Goal: Transaction & Acquisition: Purchase product/service

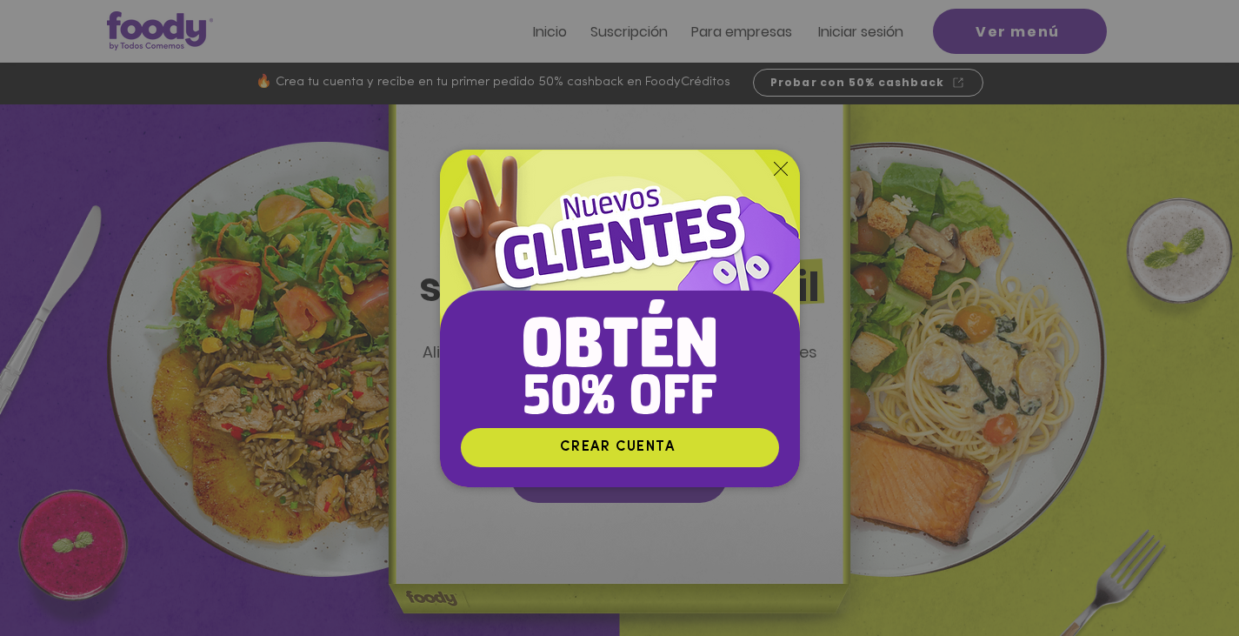
click at [790, 162] on img "Nuevos suscriptores 50% off" at bounding box center [620, 288] width 360 height 277
click at [776, 171] on icon "Volver al sitio" at bounding box center [781, 169] width 14 height 14
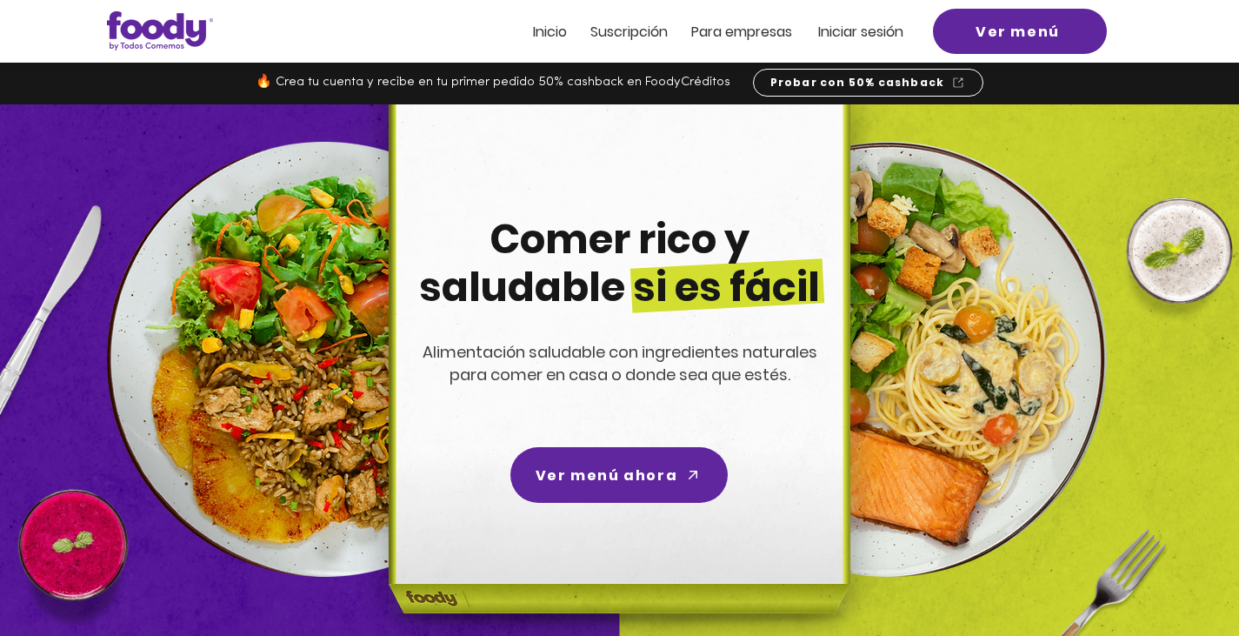
scroll to position [35, 0]
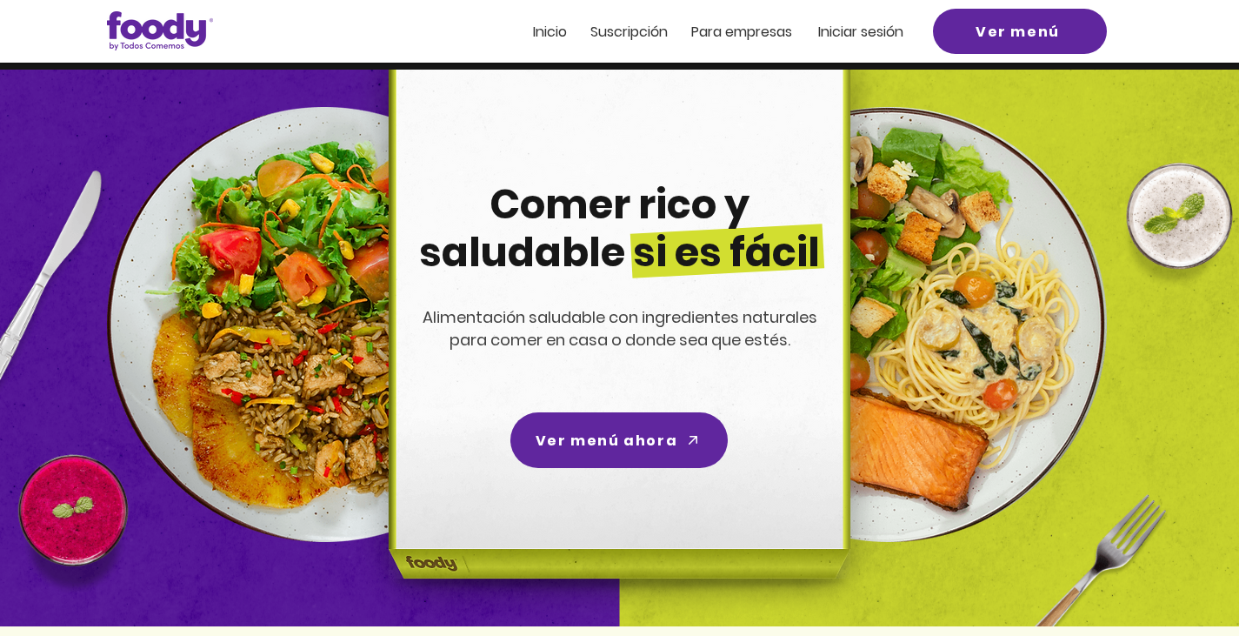
click at [830, 34] on span "Iniciar sesión" at bounding box center [860, 32] width 85 height 20
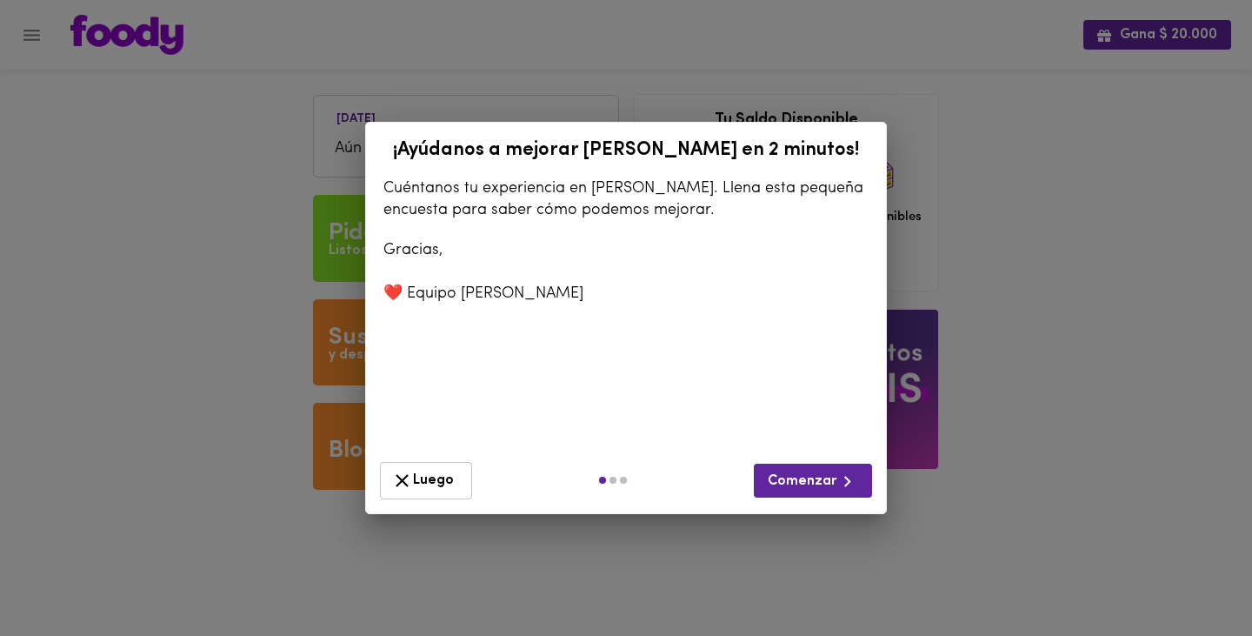
click at [432, 470] on span "Luego" at bounding box center [426, 481] width 70 height 22
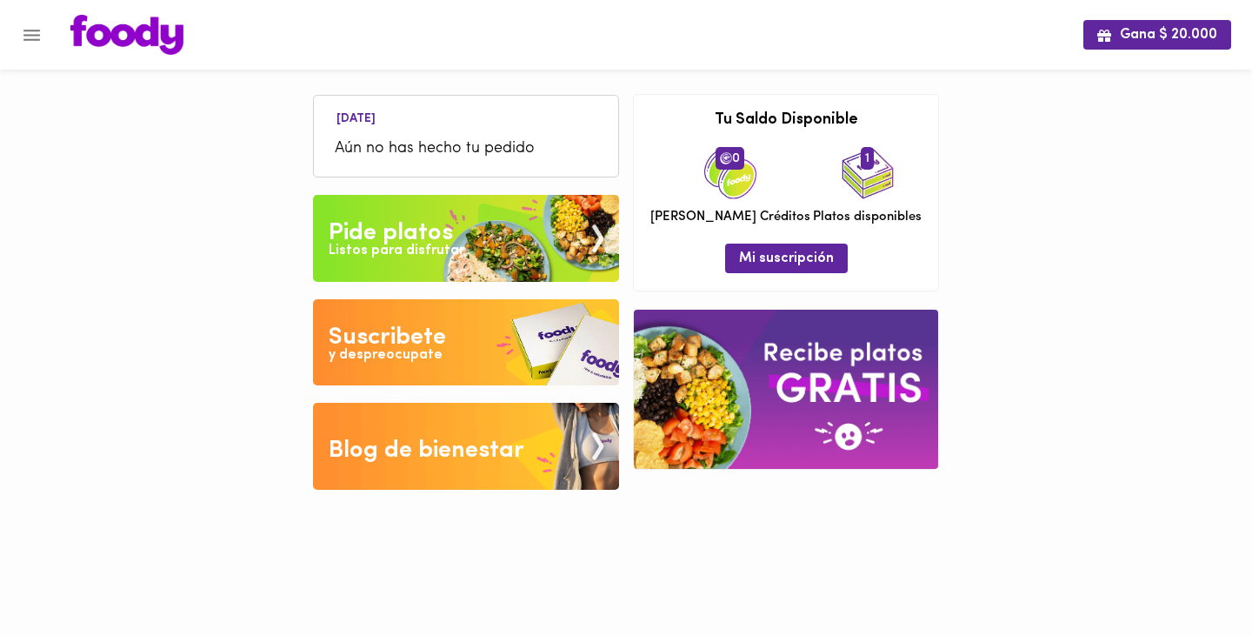
click at [31, 39] on icon "Menu" at bounding box center [31, 35] width 17 height 11
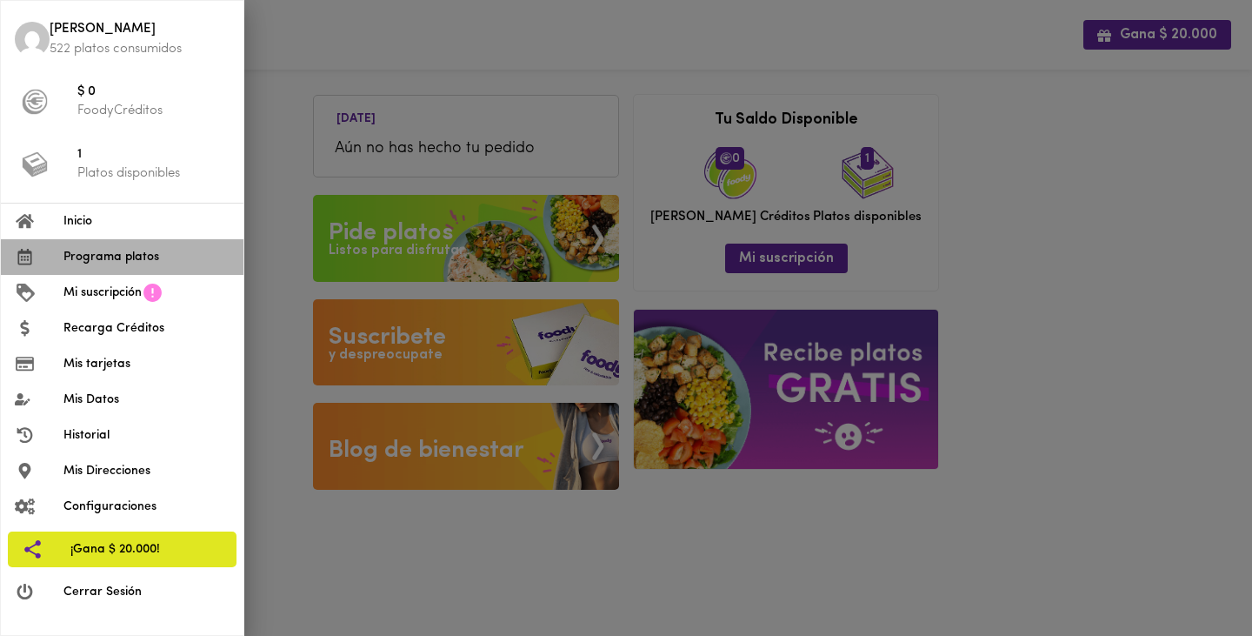
click at [115, 260] on span "Programa platos" at bounding box center [146, 257] width 166 height 18
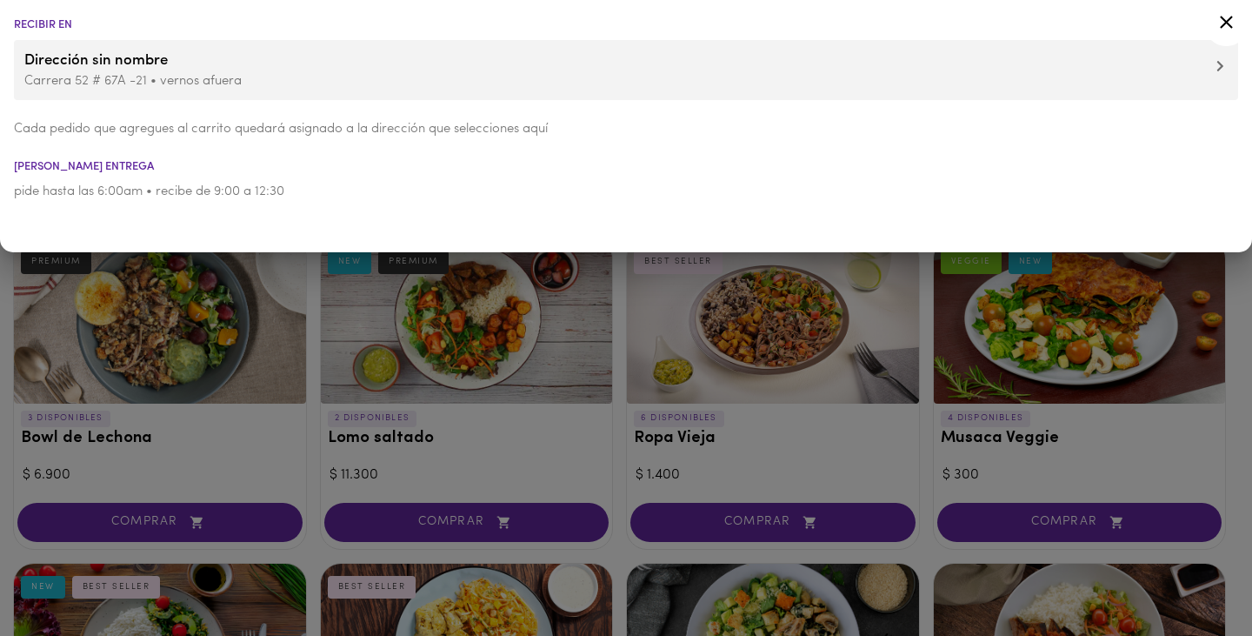
click at [1226, 28] on icon at bounding box center [1227, 22] width 22 height 22
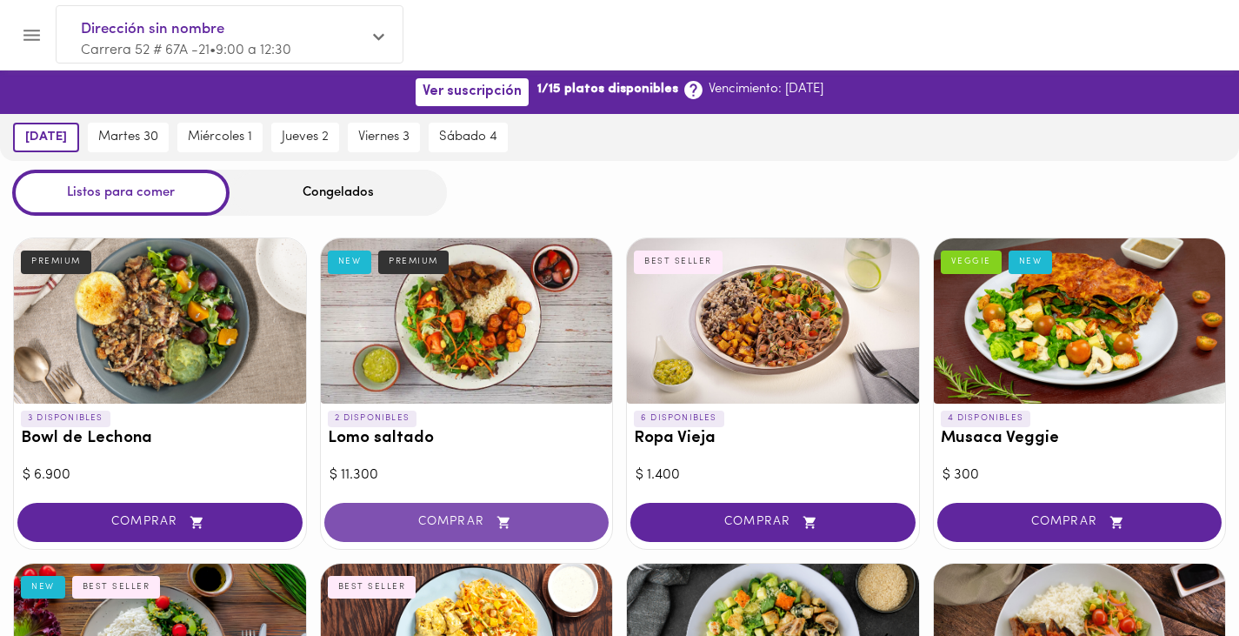
click at [463, 527] on span "COMPRAR" at bounding box center [467, 522] width 242 height 15
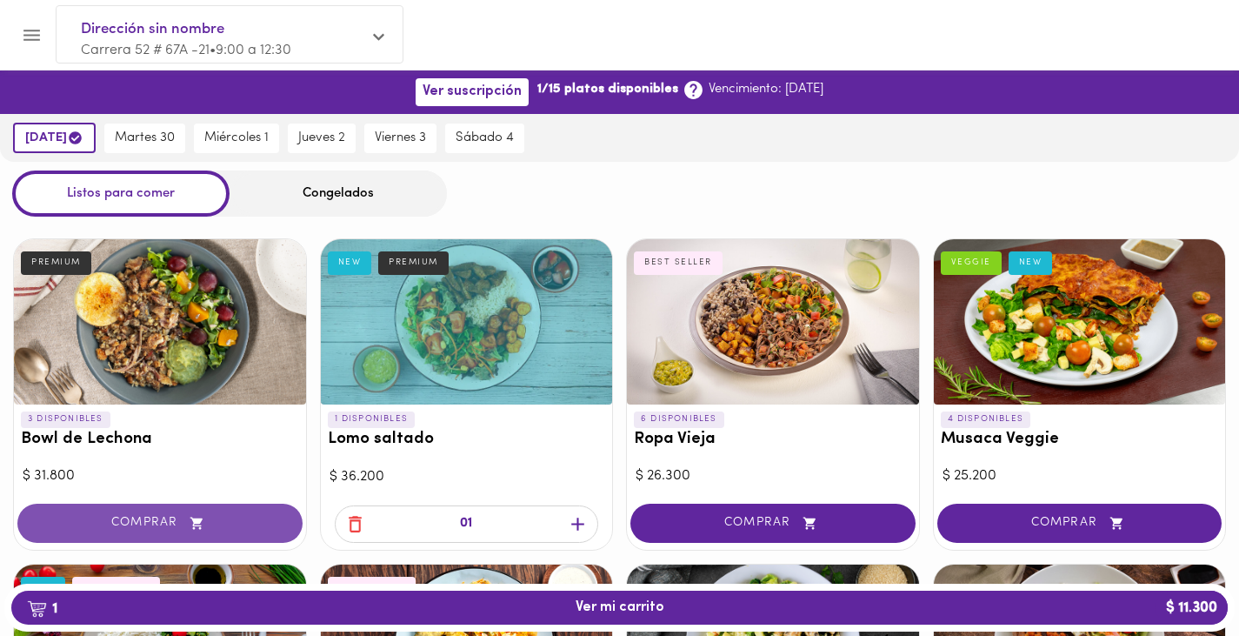
click at [150, 530] on span "COMPRAR" at bounding box center [160, 523] width 242 height 15
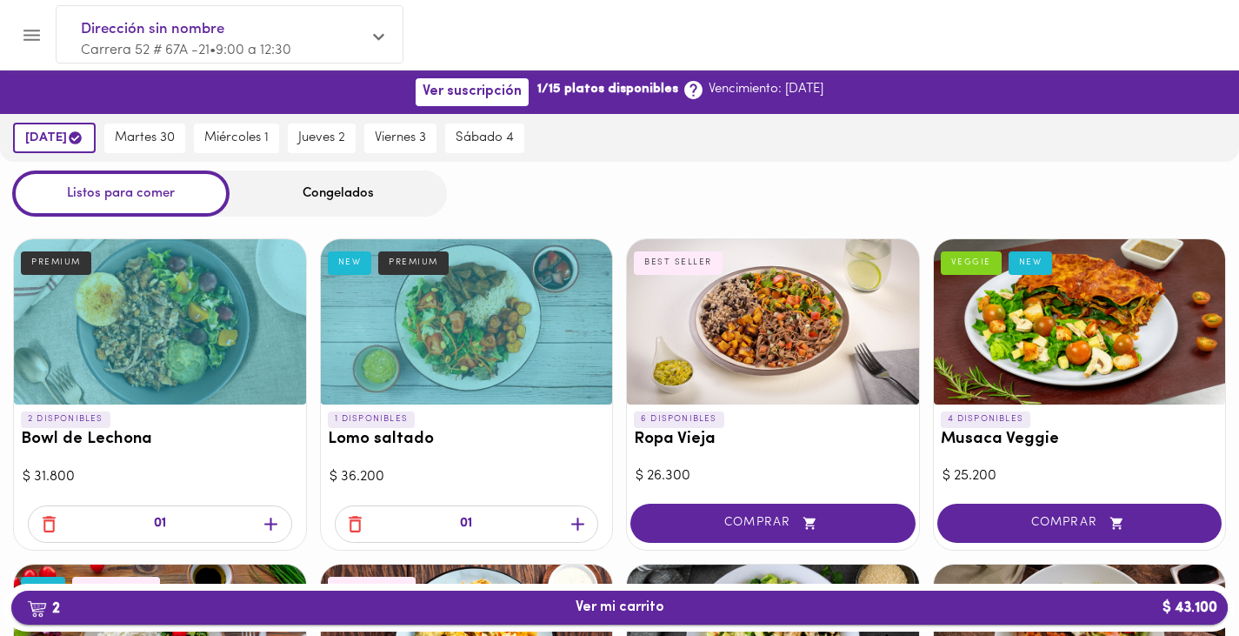
click at [479, 603] on span "2 Ver mi carrito $ 43.100" at bounding box center [619, 607] width 1189 height 17
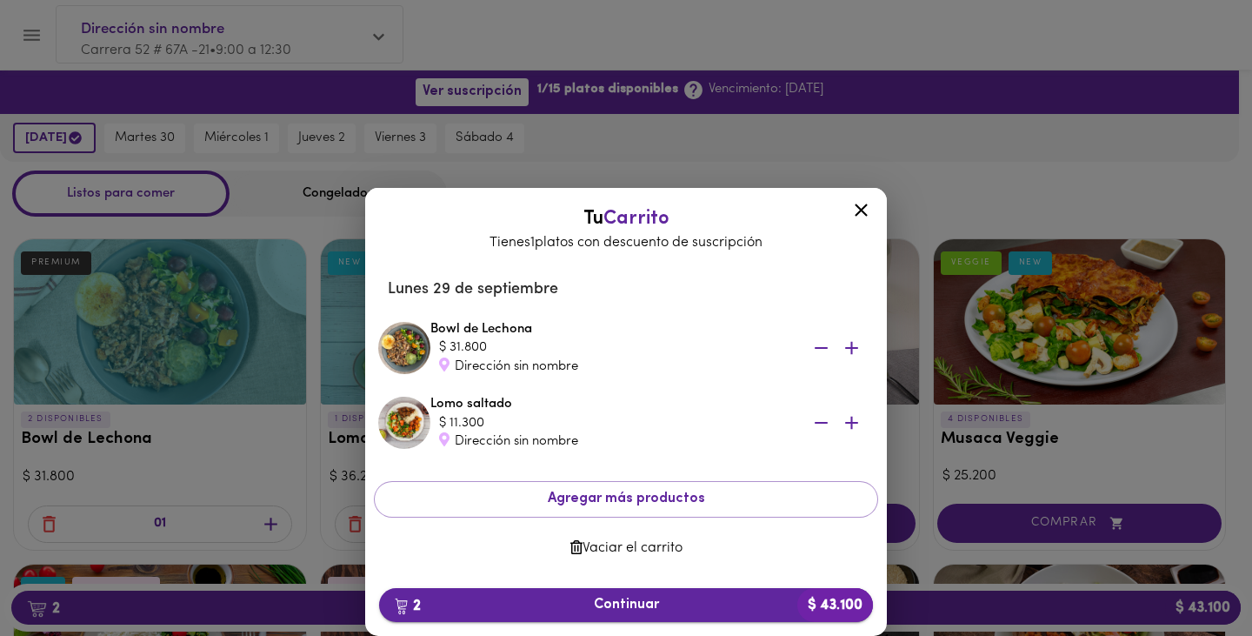
click at [643, 608] on span "2 Continuar $ 43.100" at bounding box center [626, 605] width 466 height 17
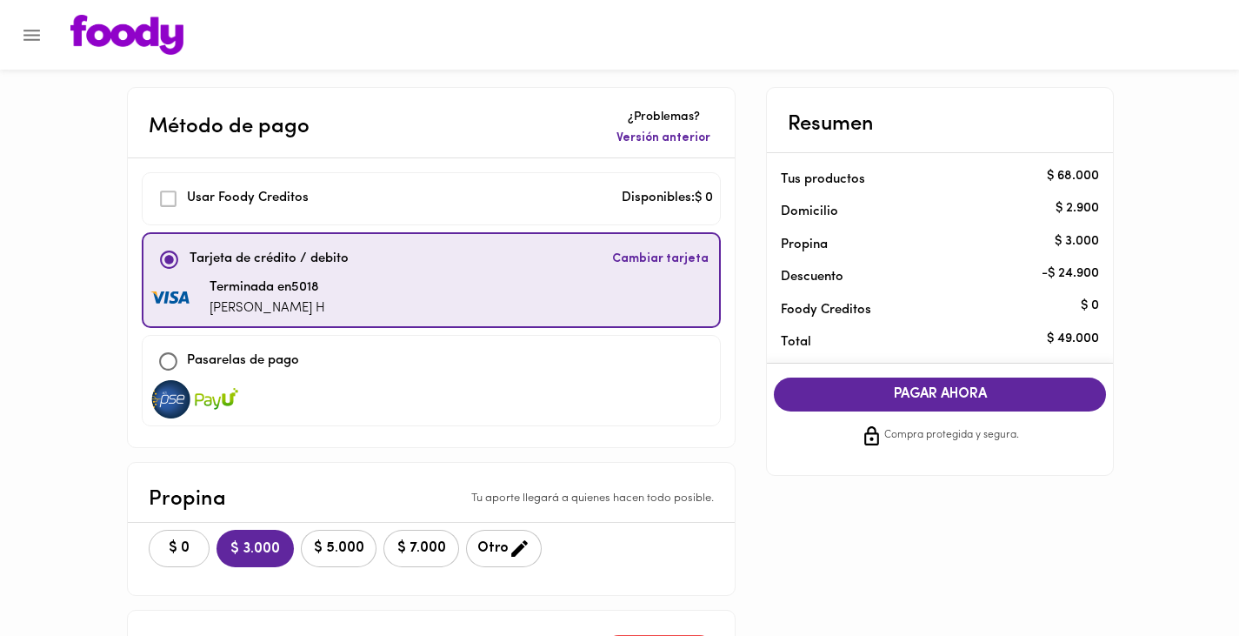
click at [183, 550] on span "$ 0" at bounding box center [179, 548] width 38 height 17
click at [895, 397] on span "PAGAR AHORA" at bounding box center [939, 394] width 297 height 17
